Goal: Task Accomplishment & Management: Use online tool/utility

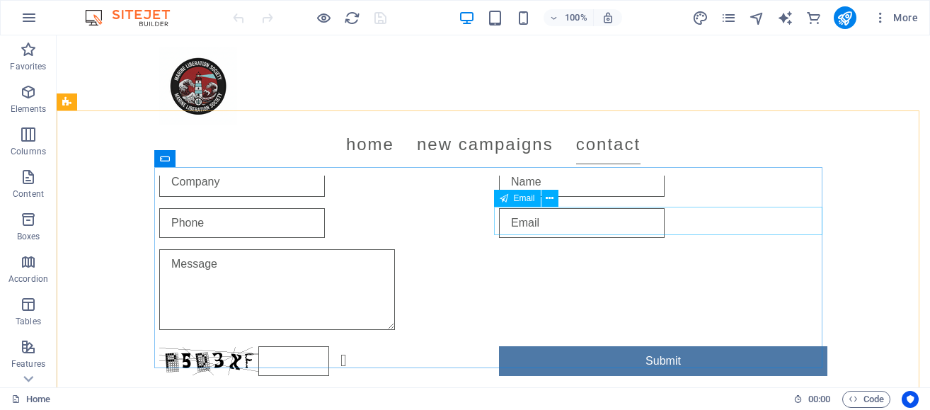
scroll to position [1834, 0]
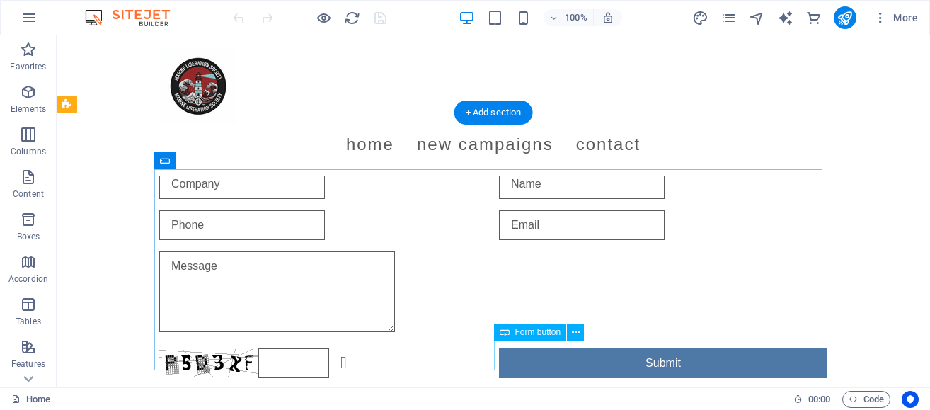
click at [599, 350] on div "Submit" at bounding box center [663, 363] width 328 height 30
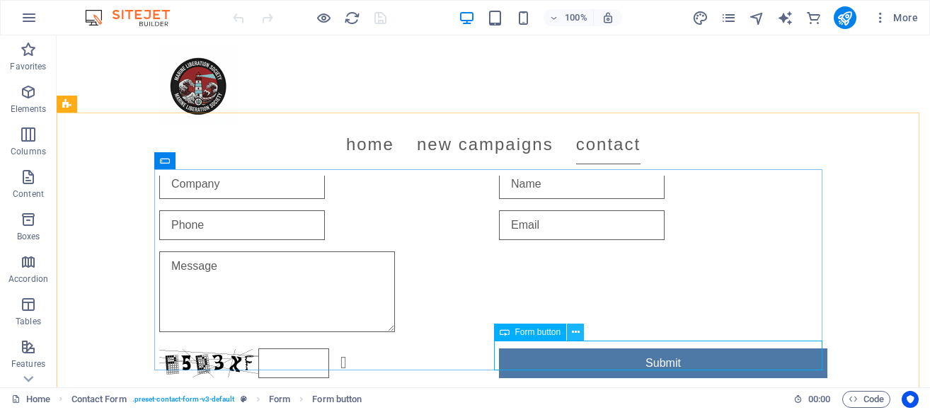
click at [568, 328] on button at bounding box center [575, 331] width 17 height 17
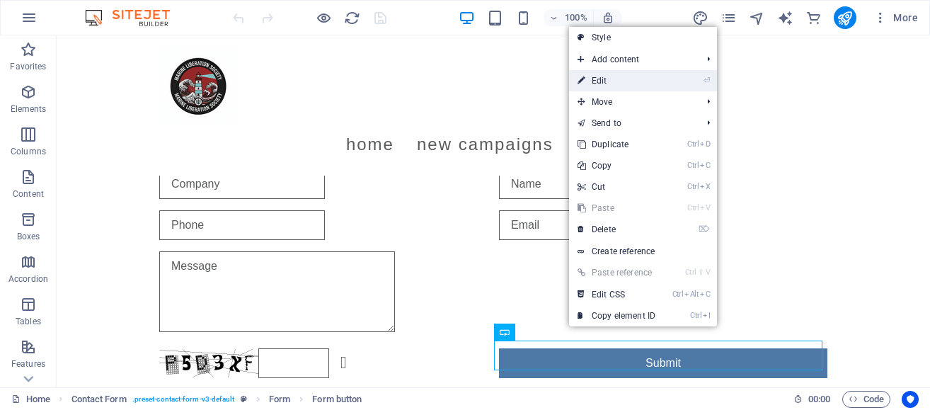
click at [607, 78] on link "⏎ Edit" at bounding box center [616, 80] width 95 height 21
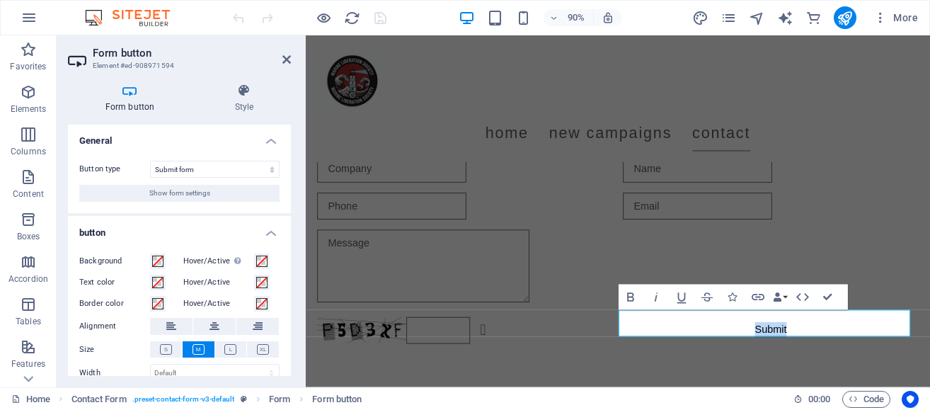
scroll to position [0, 0]
click at [178, 194] on span "Show form settings" at bounding box center [179, 193] width 61 height 17
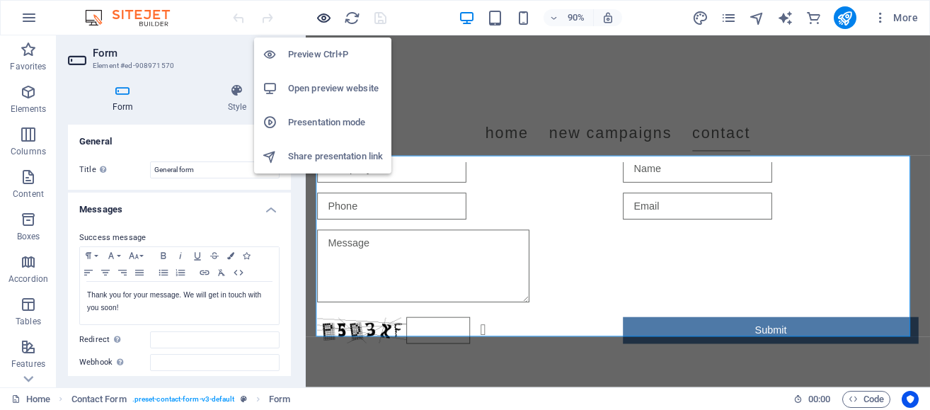
click at [323, 14] on icon "button" at bounding box center [324, 18] width 16 height 16
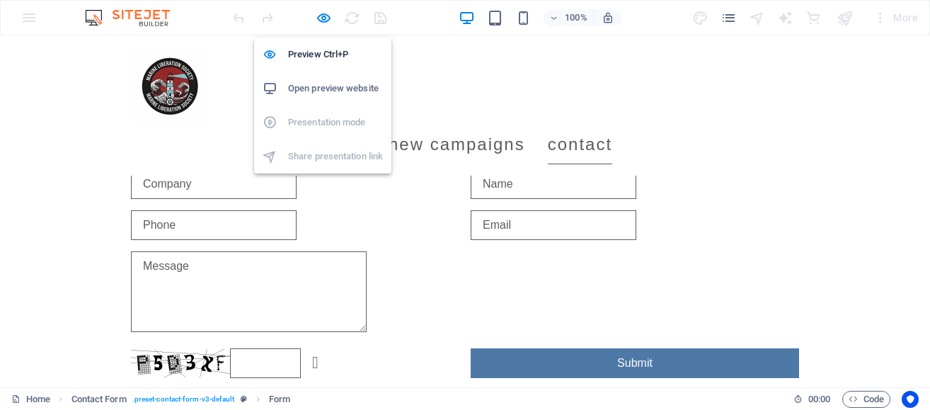
click at [321, 82] on h6 "Open preview website" at bounding box center [335, 88] width 95 height 17
click at [321, 15] on icon "button" at bounding box center [324, 18] width 16 height 16
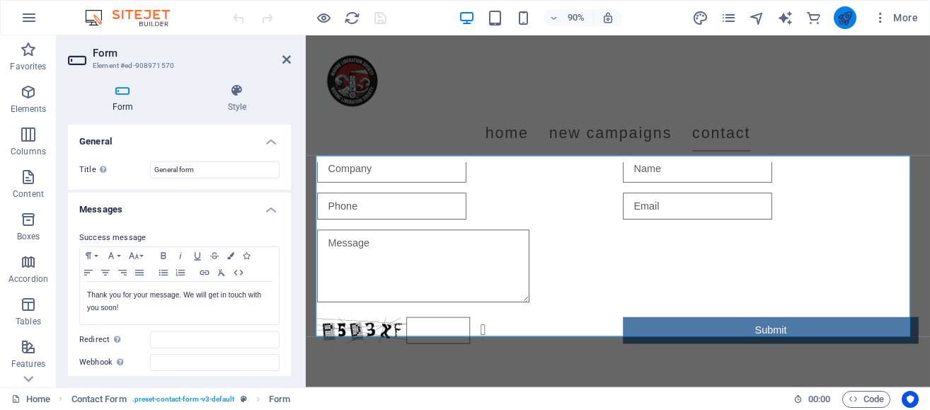
click at [835, 14] on button "publish" at bounding box center [845, 17] width 23 height 23
